Goal: Register for event/course

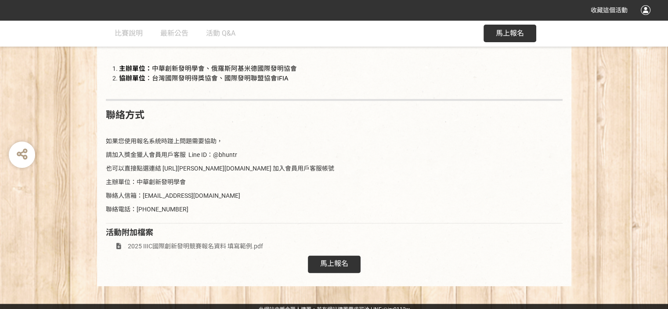
scroll to position [1256, 0]
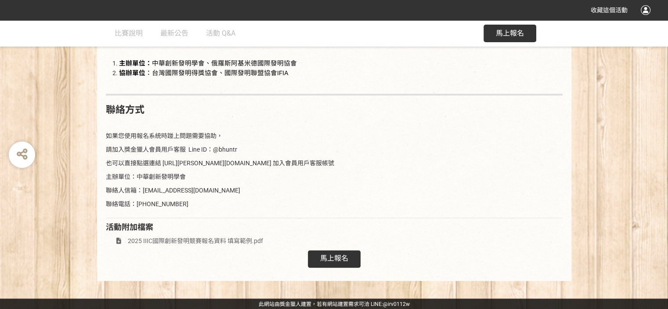
click at [323, 258] on span "馬上報名" at bounding box center [334, 258] width 28 height 8
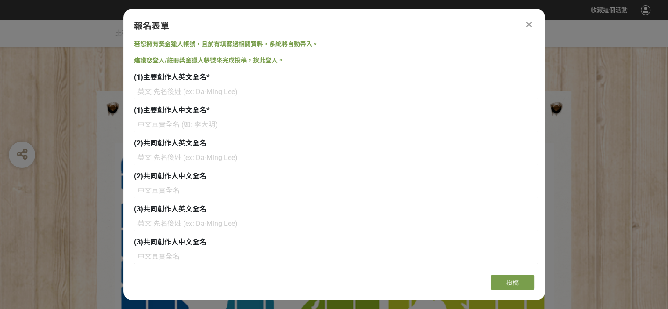
scroll to position [0, 0]
click at [218, 91] on input at bounding box center [336, 91] width 404 height 15
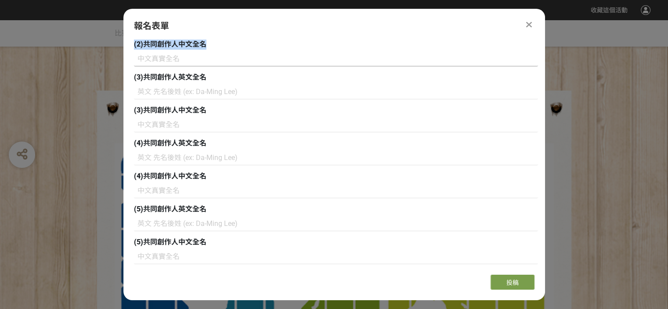
drag, startPoint x: 399, startPoint y: 17, endPoint x: 392, endPoint y: 63, distance: 46.3
click at [392, 63] on div "報名表單 若您擁有獎金獵人帳號，且前有填寫過相關資料，系統將自動帶入。 建議您登入/註冊獎金獵人帳號來完成投稿， 按此登入 。 (1)主要創作人英文全名 * …" at bounding box center [334, 154] width 422 height 291
click at [357, 65] on input at bounding box center [336, 58] width 404 height 15
click at [527, 24] on icon at bounding box center [529, 24] width 6 height 9
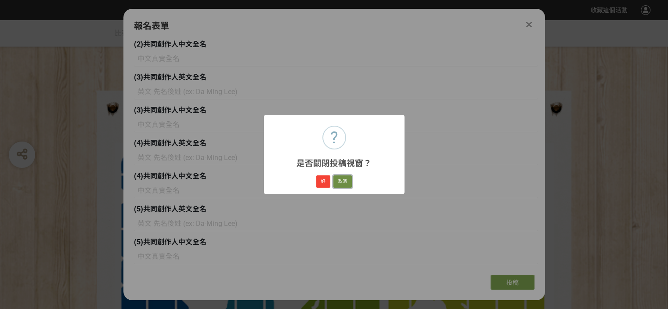
click at [346, 181] on button "取消" at bounding box center [342, 181] width 18 height 12
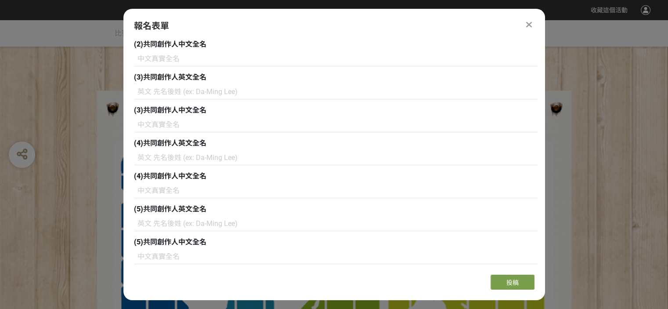
click at [528, 22] on icon at bounding box center [529, 24] width 6 height 9
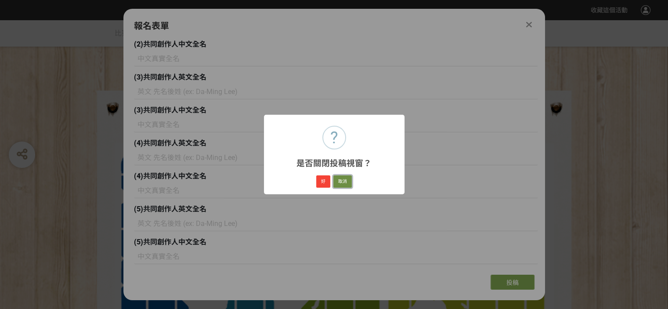
click at [343, 181] on button "取消" at bounding box center [342, 181] width 18 height 12
